Goal: Navigation & Orientation: Understand site structure

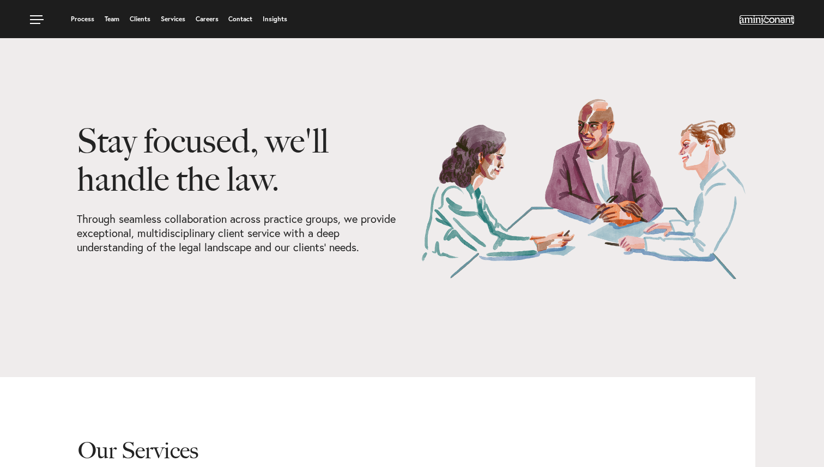
click at [777, 24] on img at bounding box center [767, 19] width 55 height 9
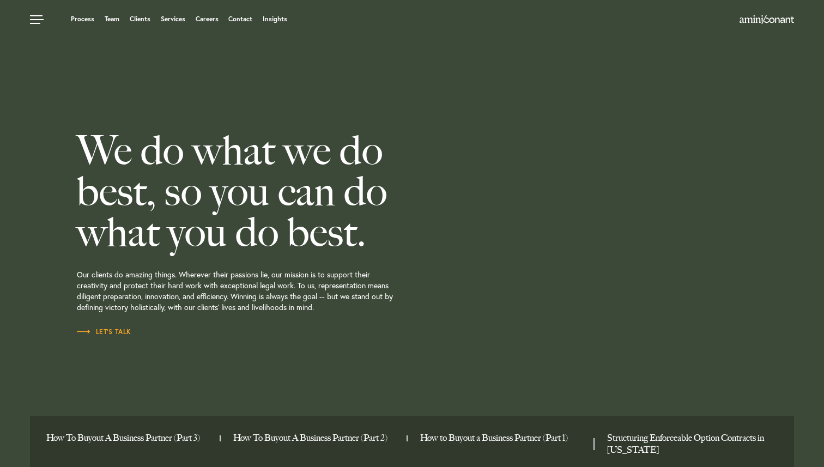
click at [176, 75] on div "We do what we do best, so you can do what you do best. Our clients do amazing t…" at bounding box center [275, 233] width 396 height 467
click at [90, 21] on link "Process" at bounding box center [82, 19] width 23 height 7
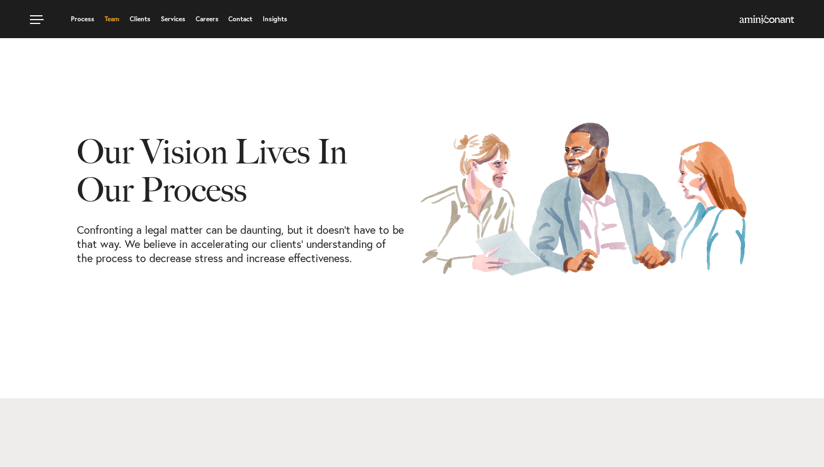
click at [106, 21] on link "Team" at bounding box center [112, 19] width 15 height 7
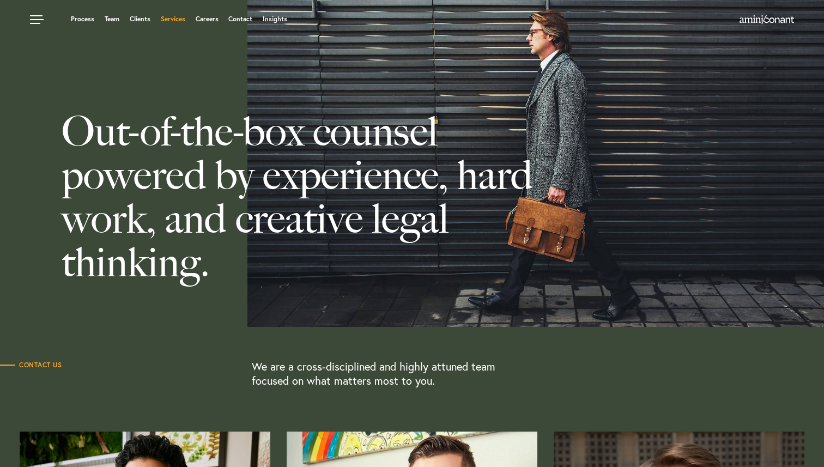
click at [184, 22] on link "Services" at bounding box center [173, 19] width 25 height 7
